Goal: Task Accomplishment & Management: Manage account settings

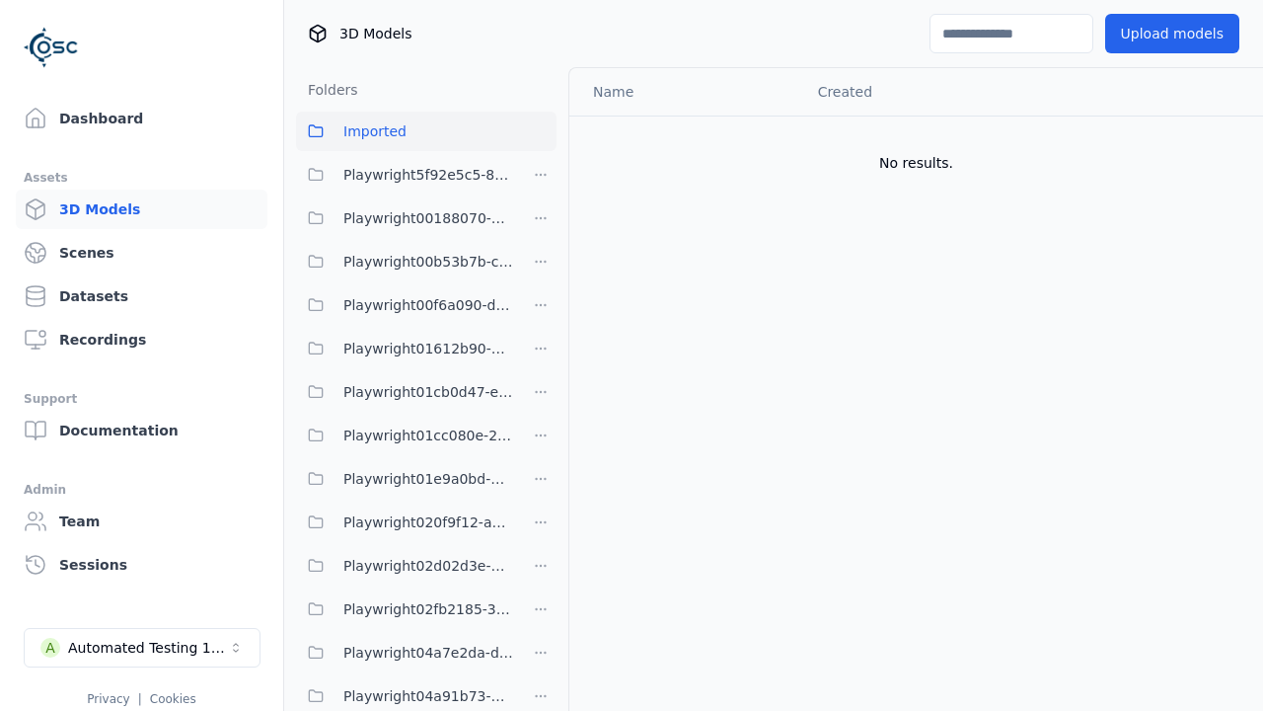
scroll to position [48513, 0]
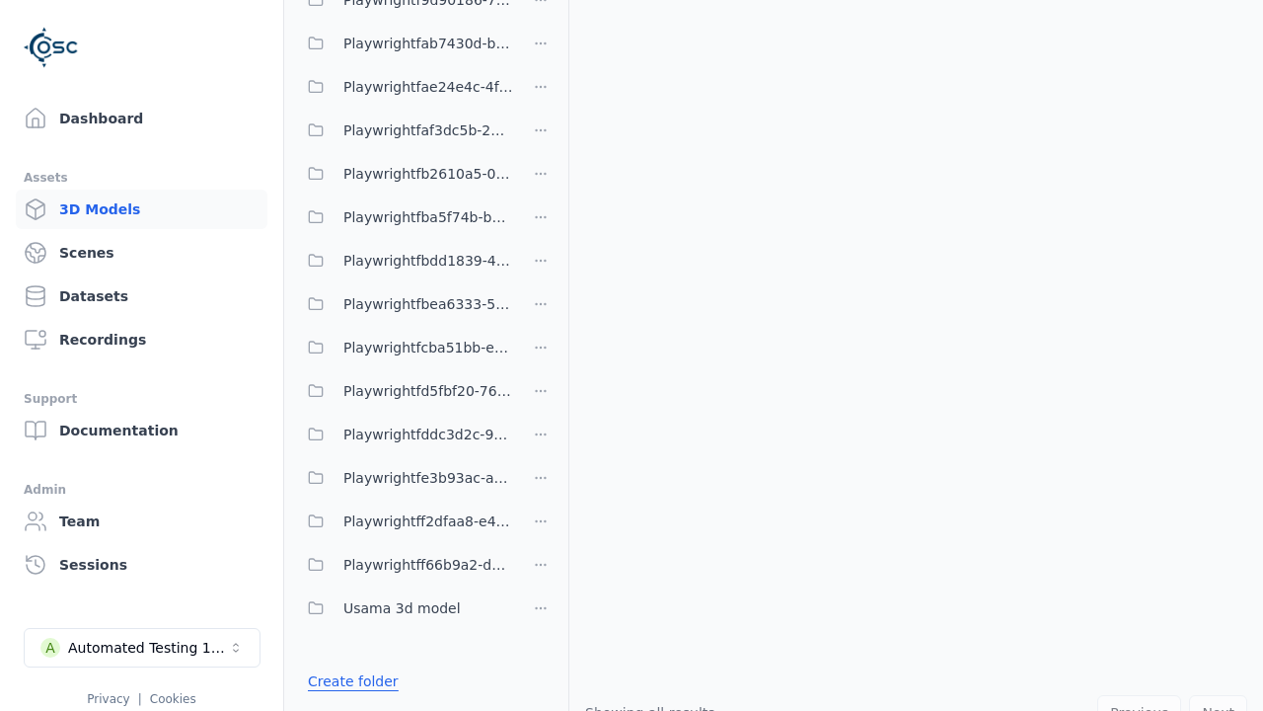
click at [346, 681] on link "Create folder" at bounding box center [353, 681] width 91 height 20
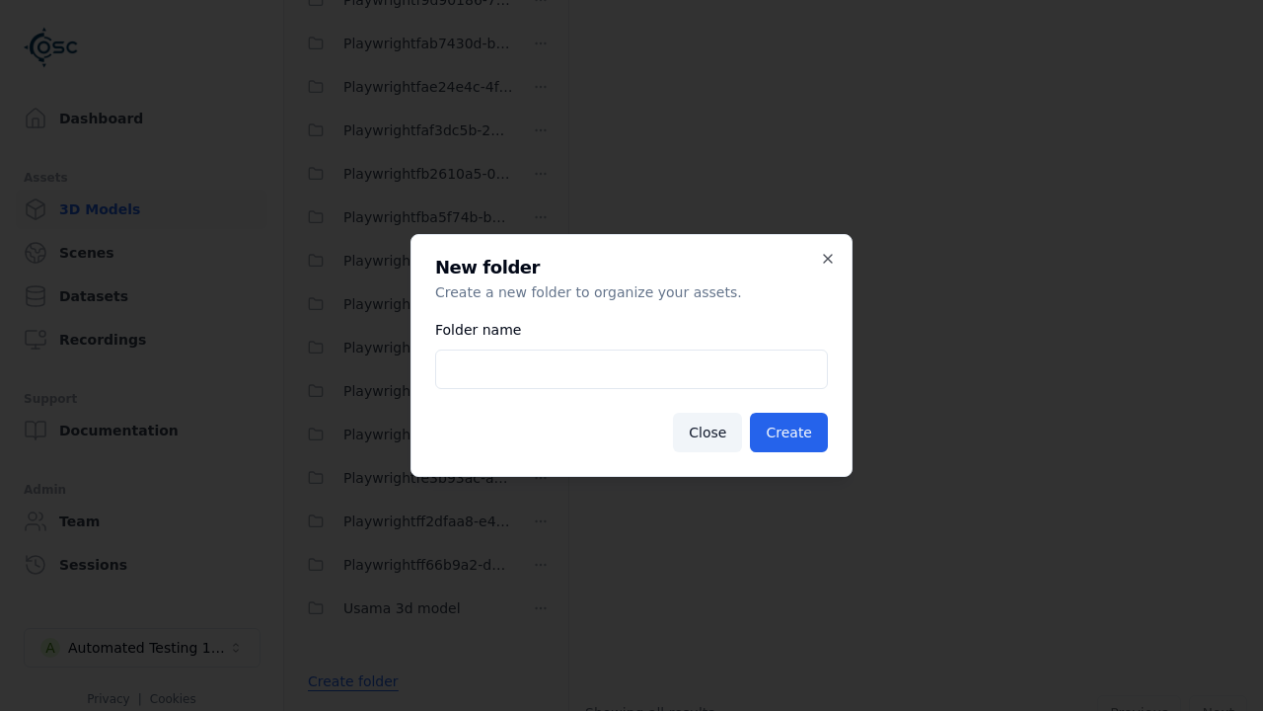
type input "**********"
click at [793, 432] on button "Create" at bounding box center [789, 432] width 78 height 39
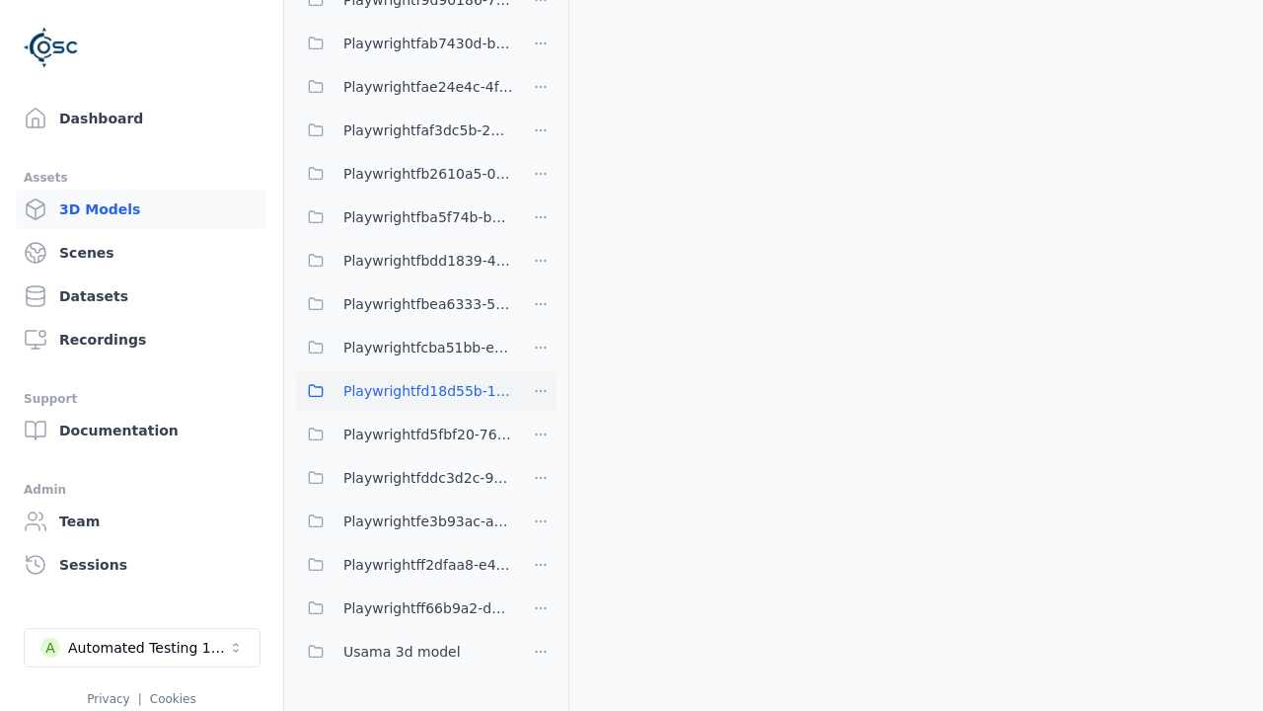
click at [405, 391] on span "Playwrightfd18d55b-1914-4b31-a6de-20a2f9db3c67" at bounding box center [428, 391] width 170 height 24
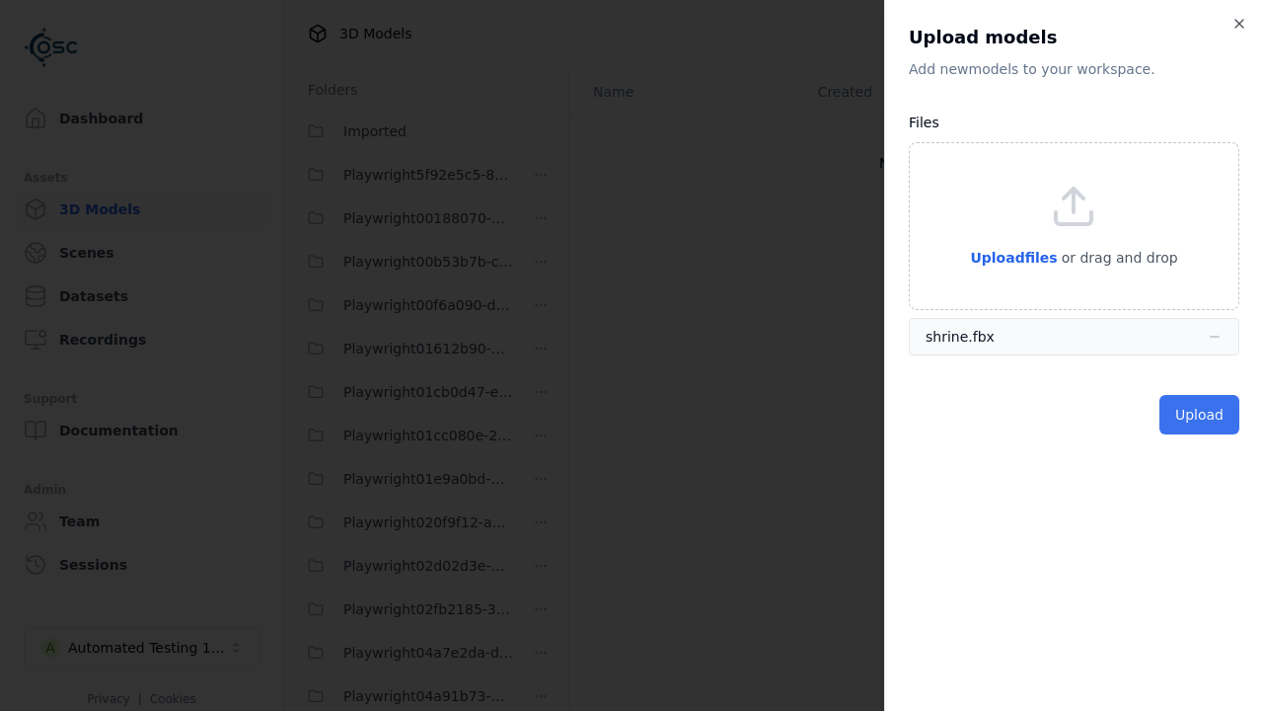
click at [1202, 415] on button "Upload" at bounding box center [1200, 414] width 80 height 39
